Goal: Navigation & Orientation: Find specific page/section

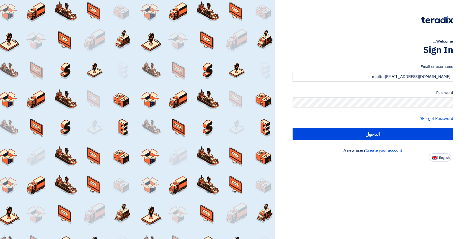
click at [370, 74] on input "mailto:aceskhobar@aces-int.com" at bounding box center [373, 77] width 161 height 10
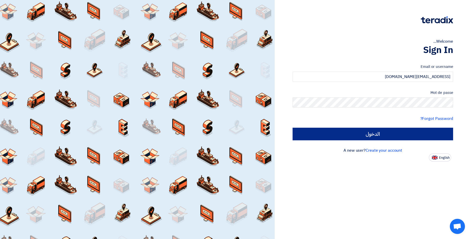
type input "aceskhobar@aces-int.com"
click at [427, 133] on input "الدخول" at bounding box center [373, 134] width 161 height 13
type input "Sign in"
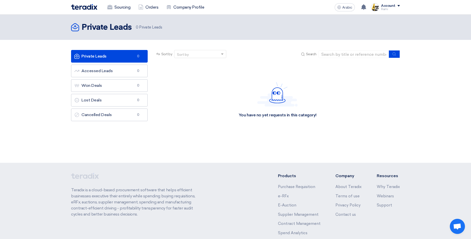
click at [175, 103] on div "You have no yet requests in this category!" at bounding box center [277, 100] width 245 height 76
click at [96, 71] on link "Accessed Leads Accessed Leads 0" at bounding box center [109, 71] width 77 height 13
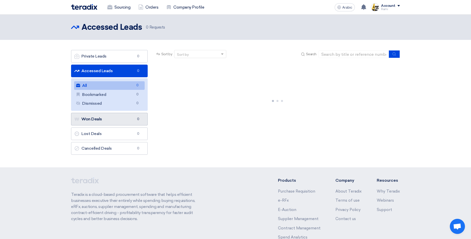
click at [91, 116] on link "Won Deals Won Deals 0" at bounding box center [109, 119] width 77 height 13
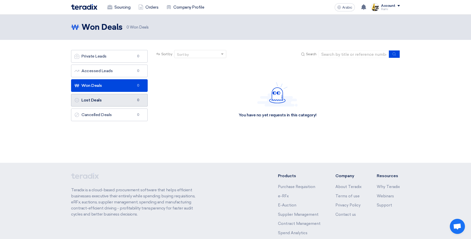
click at [88, 100] on link "Lost Deals Lost Deals 0" at bounding box center [109, 100] width 77 height 13
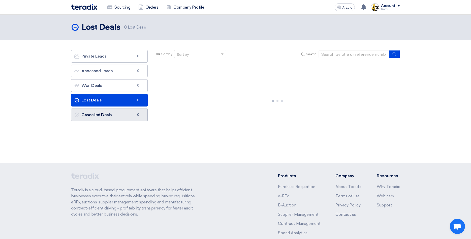
click at [90, 113] on link "Cancelled Deals Cancelled Deals 0" at bounding box center [109, 114] width 77 height 13
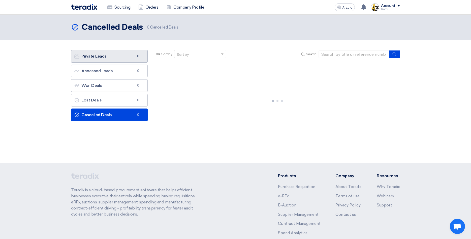
click at [96, 51] on link "Private Leads Private Leads 0" at bounding box center [109, 56] width 77 height 13
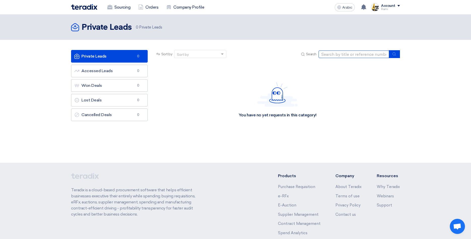
click at [363, 56] on input at bounding box center [354, 54] width 71 height 8
click at [195, 52] on div "Sort by" at bounding box center [196, 54] width 45 height 6
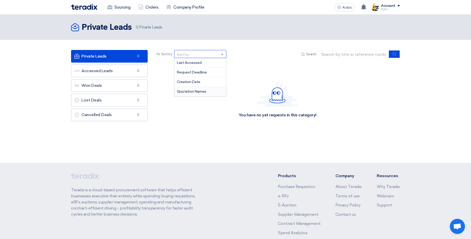
click at [205, 91] on span "Quotation Names" at bounding box center [191, 91] width 29 height 4
click at [198, 54] on span "Quotation Names" at bounding box center [191, 54] width 29 height 5
click at [199, 61] on span "Last Accessed" at bounding box center [189, 62] width 25 height 4
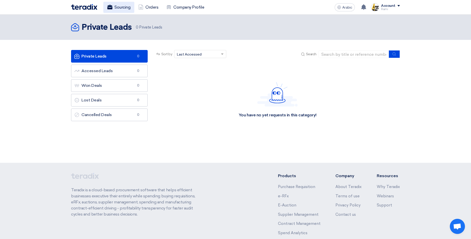
click at [118, 8] on link "Sourcing" at bounding box center [118, 7] width 31 height 11
click at [118, 28] on h2 "Private Leads" at bounding box center [107, 27] width 50 height 10
click at [151, 5] on link "Orders" at bounding box center [148, 7] width 28 height 11
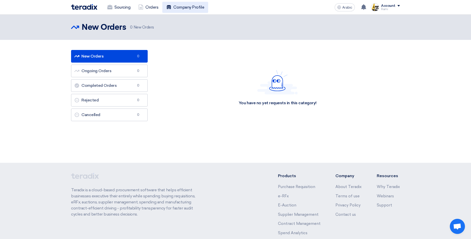
click at [192, 6] on link "Company Profile" at bounding box center [185, 7] width 46 height 11
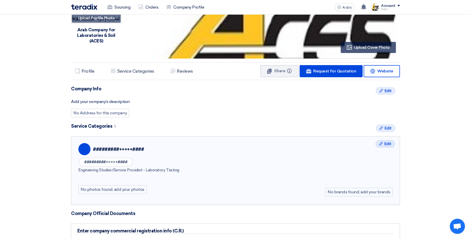
scroll to position [51, 0]
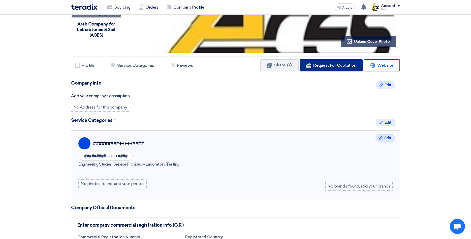
click at [340, 66] on span "Request For Quotation" at bounding box center [334, 65] width 43 height 5
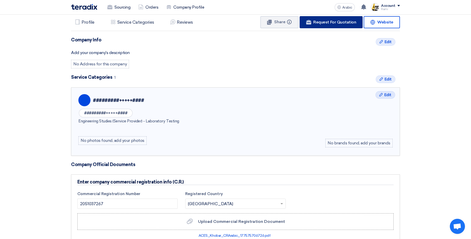
scroll to position [103, 0]
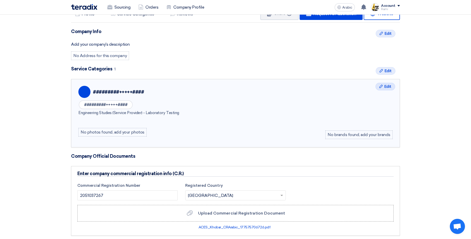
click at [336, 105] on div "#########+++++####" at bounding box center [235, 104] width 314 height 11
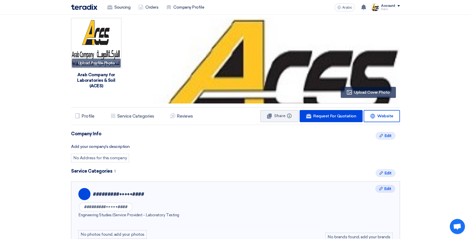
scroll to position [0, 0]
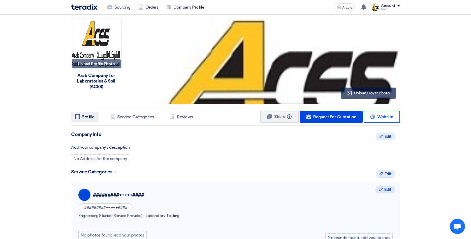
click at [82, 117] on h5 "Profile" at bounding box center [88, 116] width 13 height 5
click at [138, 116] on h5 "Service Categories" at bounding box center [135, 116] width 37 height 5
click at [189, 114] on h5 "Reviews" at bounding box center [185, 116] width 16 height 5
click at [191, 7] on link "Company Profile" at bounding box center [185, 7] width 46 height 11
click at [122, 5] on link "Sourcing" at bounding box center [118, 7] width 31 height 11
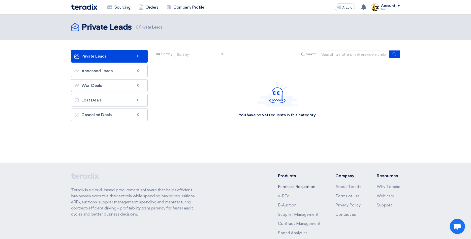
click at [300, 187] on link "Purchase Requisition" at bounding box center [296, 186] width 37 height 5
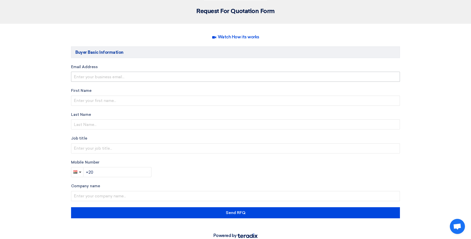
scroll to position [90, 0]
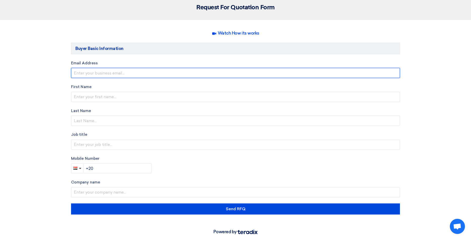
click at [119, 73] on input "email" at bounding box center [235, 73] width 329 height 10
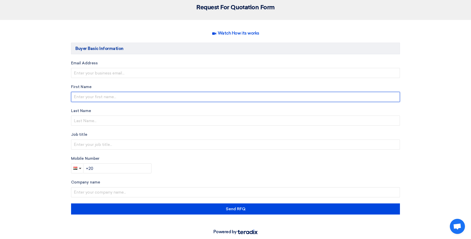
click at [116, 96] on input "text" at bounding box center [235, 97] width 329 height 10
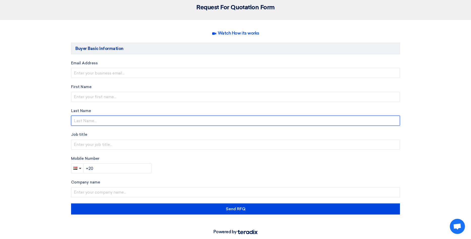
click at [107, 118] on input "text" at bounding box center [235, 120] width 329 height 10
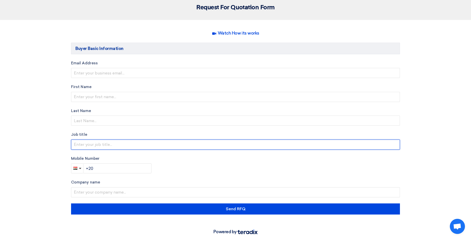
click at [109, 149] on input "text" at bounding box center [235, 144] width 329 height 10
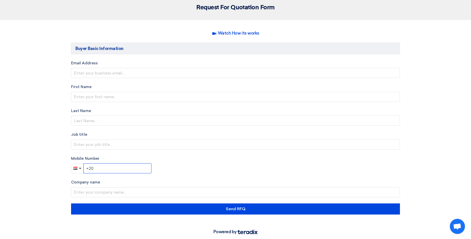
click at [110, 169] on input "+20" at bounding box center [117, 168] width 68 height 10
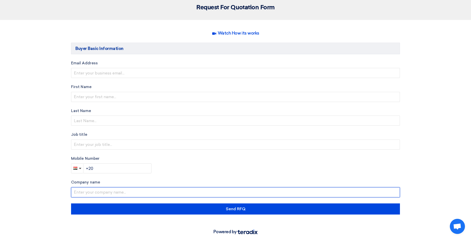
click at [112, 192] on input "text" at bounding box center [235, 192] width 329 height 10
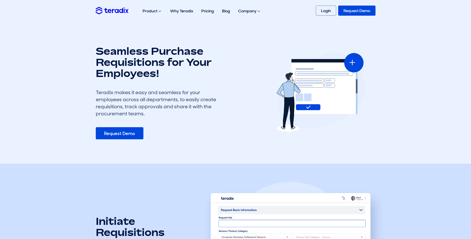
click at [358, 13] on link "Request Demo" at bounding box center [356, 11] width 37 height 10
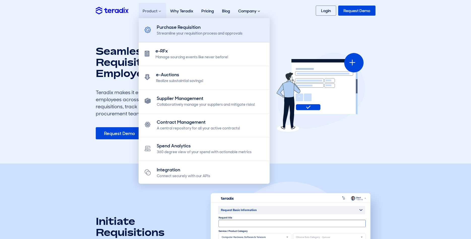
click at [197, 38] on link "Purchase Requisition Streamline your requisition process and approvals" at bounding box center [204, 30] width 131 height 24
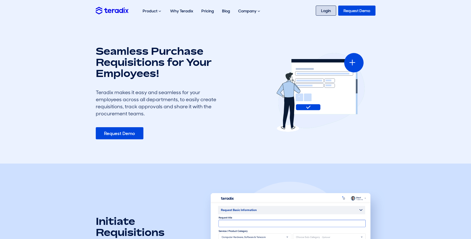
click at [326, 11] on link "Login" at bounding box center [326, 11] width 20 height 10
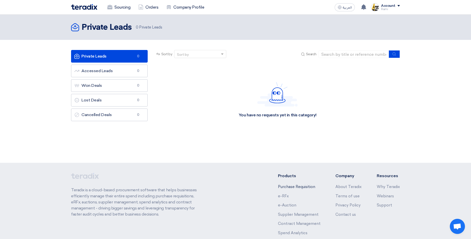
click at [302, 188] on link "Purchase Requisition" at bounding box center [296, 186] width 37 height 5
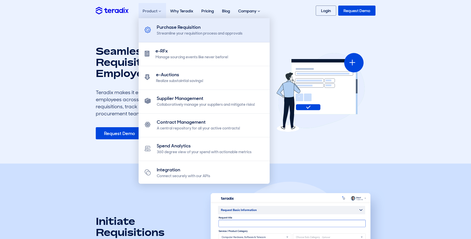
click at [166, 29] on div "Purchase Requisition" at bounding box center [200, 27] width 86 height 7
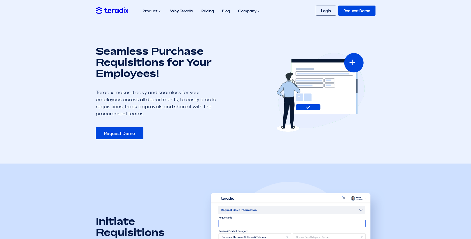
click at [127, 135] on link "Request Demo" at bounding box center [120, 133] width 48 height 12
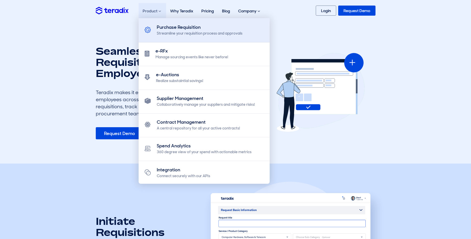
click at [192, 28] on div "Purchase Requisition" at bounding box center [200, 27] width 86 height 7
click at [164, 36] on div "Streamline your requisition process and approvals" at bounding box center [200, 33] width 86 height 5
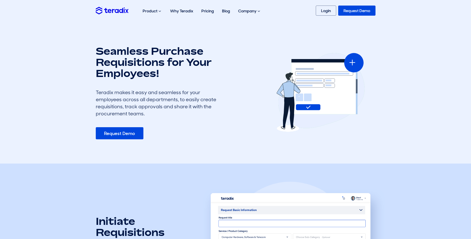
click at [113, 11] on img at bounding box center [112, 10] width 33 height 7
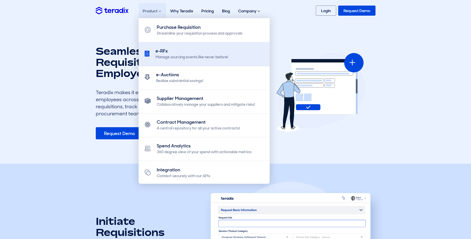
click at [182, 54] on div "e-RFx" at bounding box center [191, 51] width 73 height 7
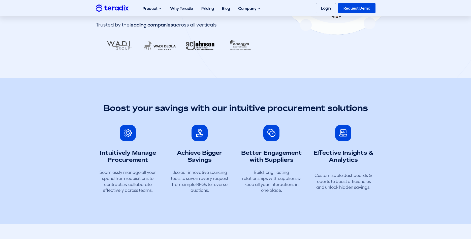
scroll to position [51, 0]
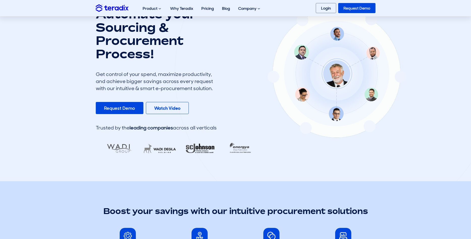
click at [117, 108] on link "Request Demo" at bounding box center [120, 108] width 48 height 12
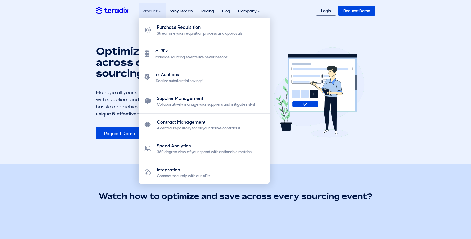
click at [154, 12] on div "Product Purchase Requisition Streamline your requisition process and approvals …" at bounding box center [152, 11] width 27 height 16
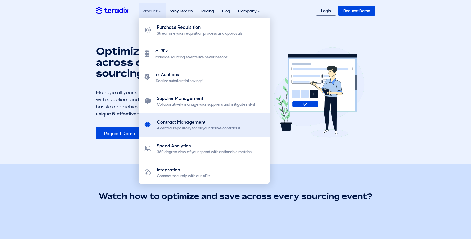
click at [190, 129] on div "A central repository for all your active contracts!" at bounding box center [198, 127] width 83 height 5
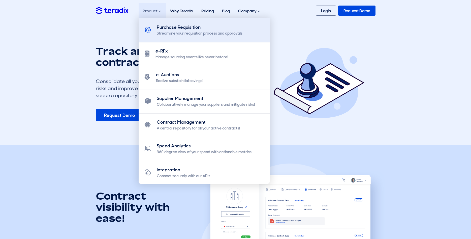
click at [164, 32] on div "Streamline your requisition process and approvals" at bounding box center [200, 33] width 86 height 5
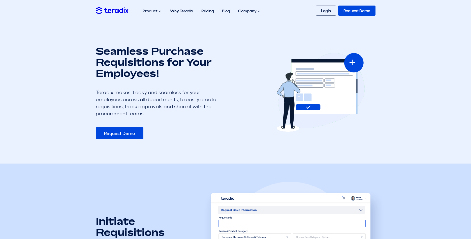
click at [121, 11] on img at bounding box center [112, 10] width 33 height 7
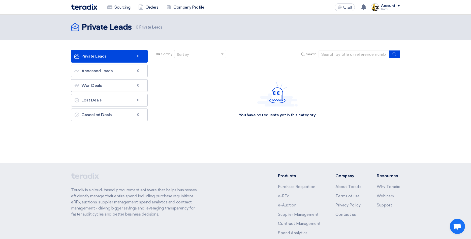
click at [397, 8] on div "Account" at bounding box center [390, 6] width 19 height 4
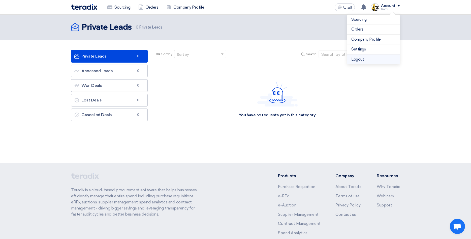
click at [373, 57] on li "Logout" at bounding box center [373, 59] width 52 height 10
